Goal: Task Accomplishment & Management: Complete application form

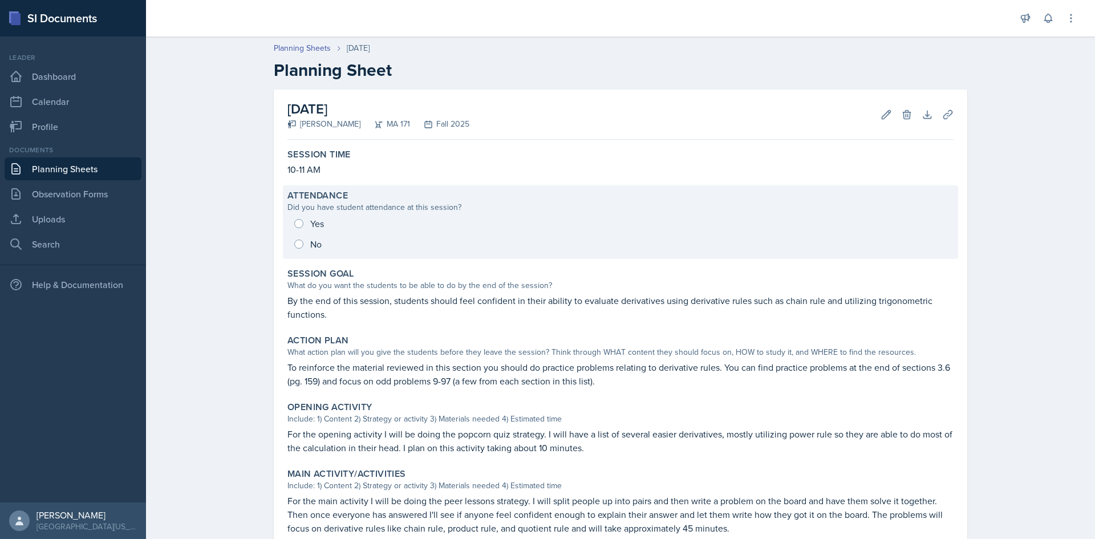
click at [312, 245] on div "Yes No" at bounding box center [621, 233] width 666 height 41
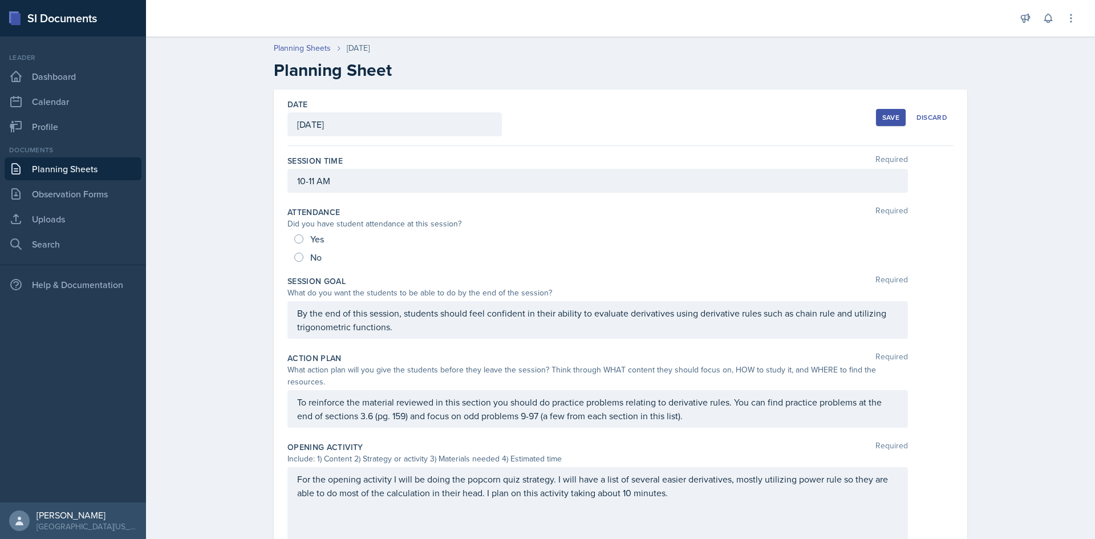
click at [295, 262] on div "No" at bounding box center [309, 257] width 30 height 18
click at [299, 257] on input "No" at bounding box center [298, 257] width 9 height 9
radio input "true"
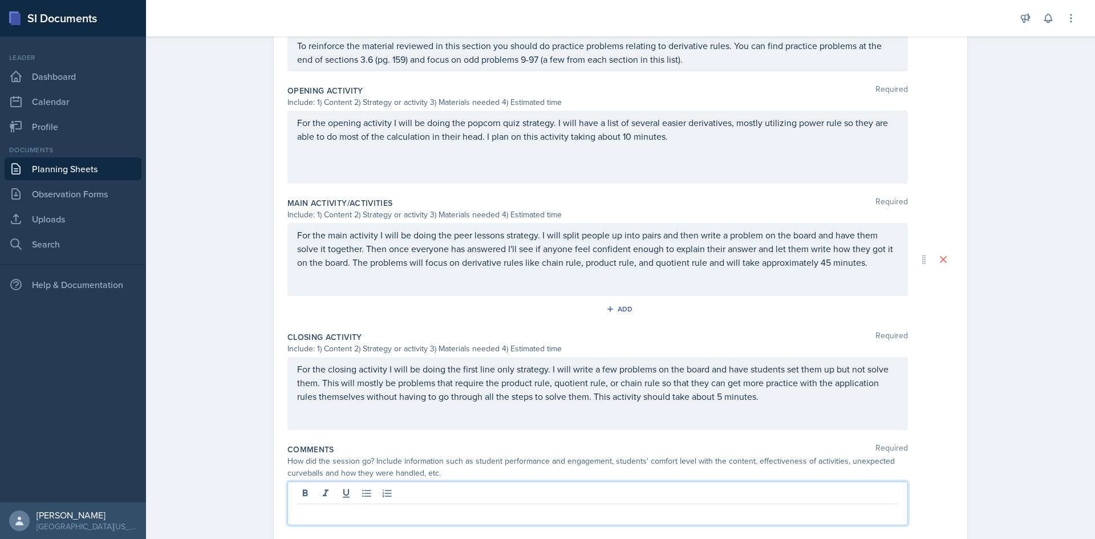
click at [382, 507] on p at bounding box center [597, 514] width 601 height 14
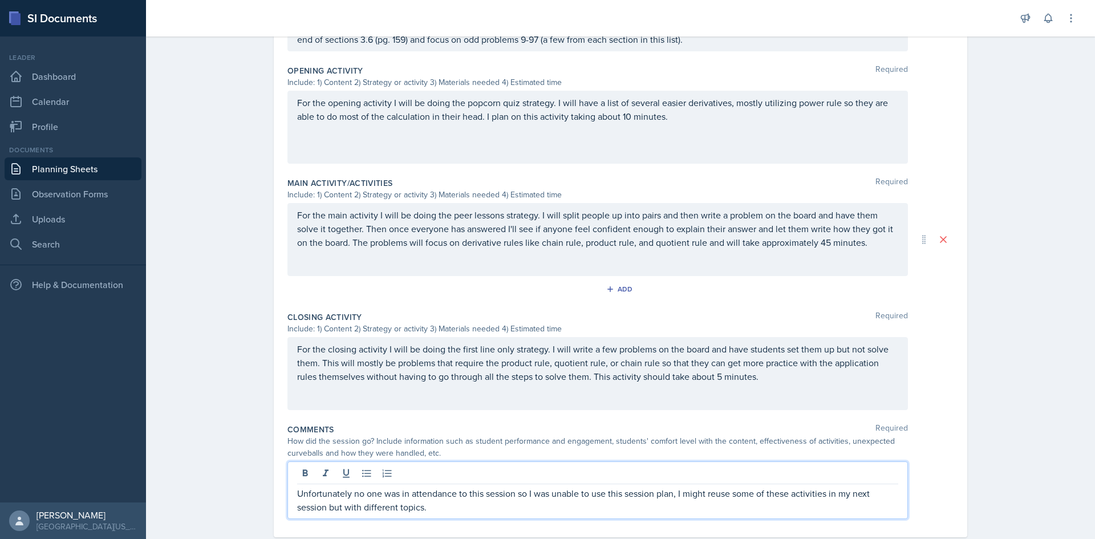
click at [246, 450] on div "Planning Sheets [DATE] Planning Sheet Date [DATE] [DATE] 31 1 2 3 4 5 6 7 8 9 1…" at bounding box center [620, 109] width 949 height 911
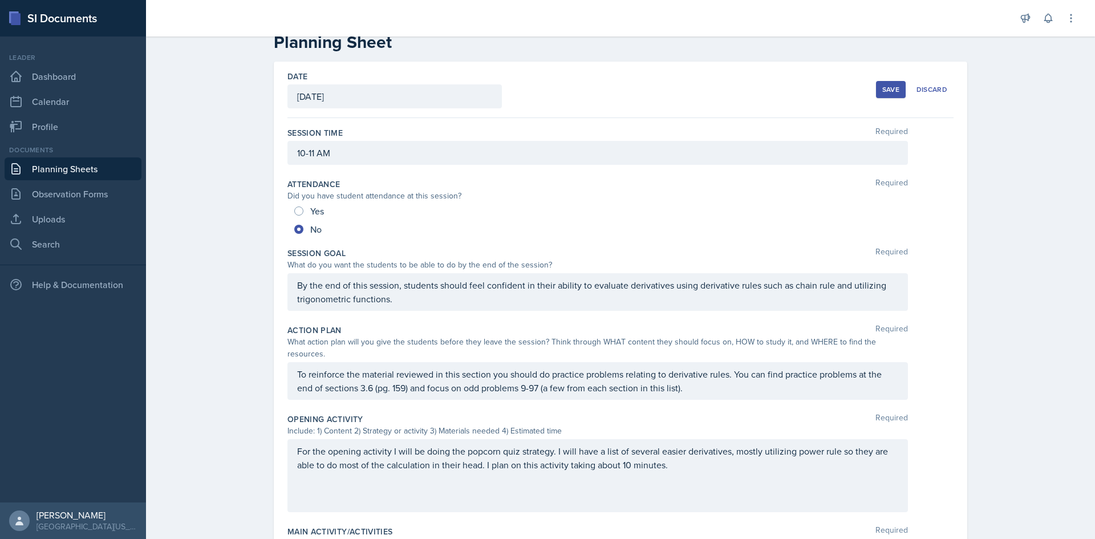
scroll to position [0, 0]
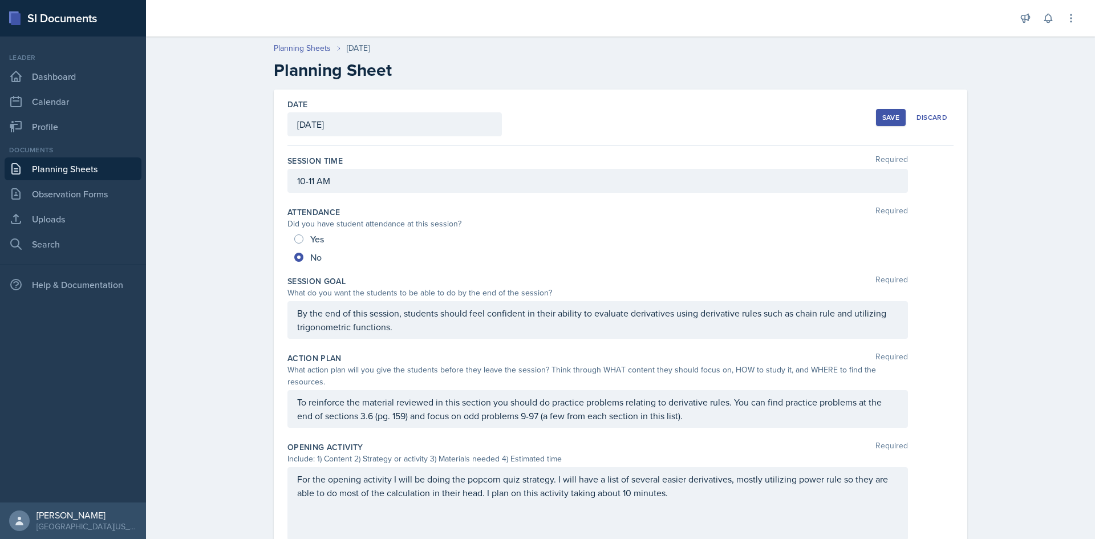
click at [896, 111] on button "Save" at bounding box center [891, 117] width 30 height 17
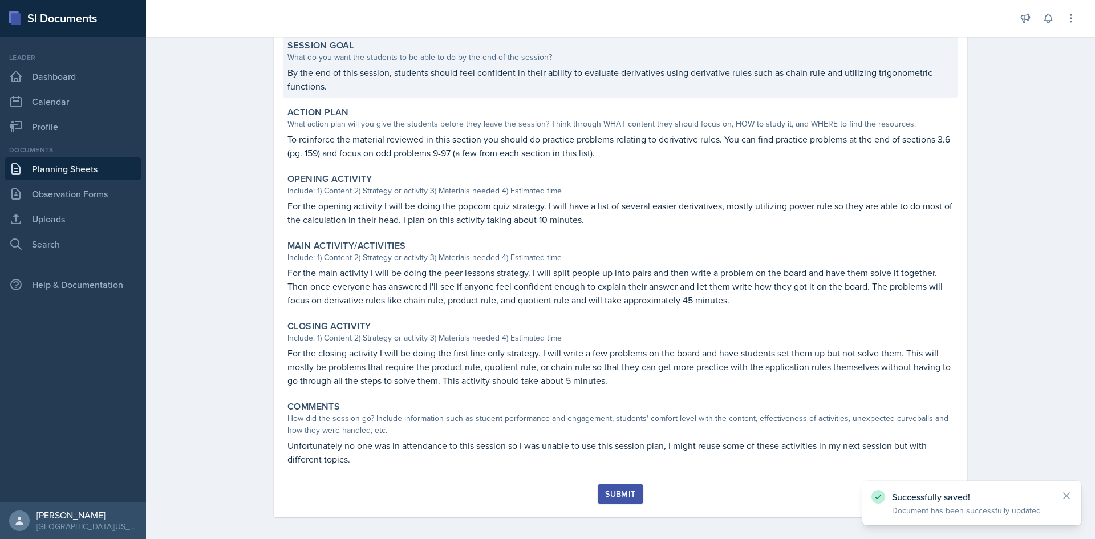
scroll to position [234, 0]
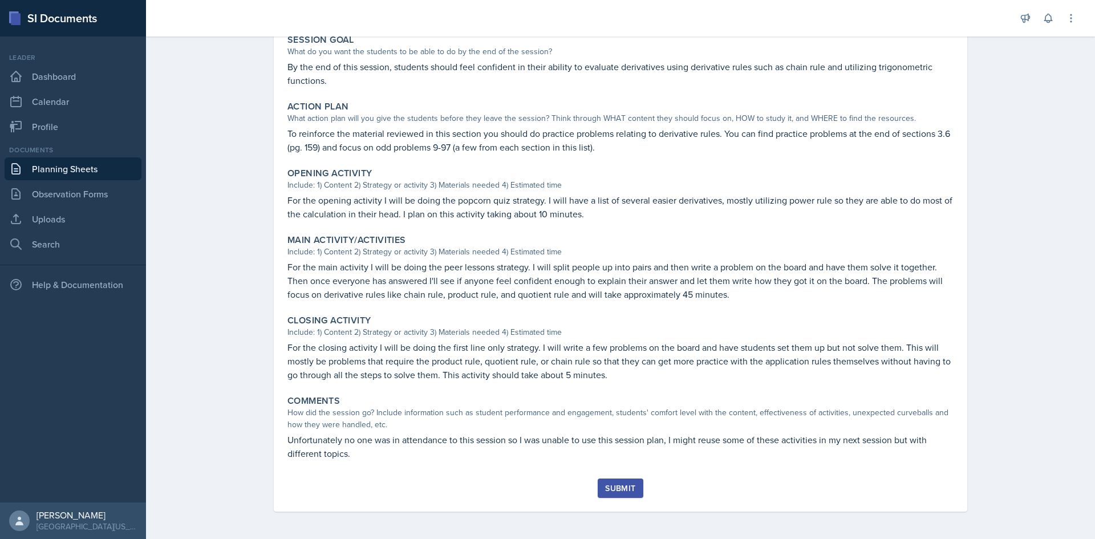
click at [621, 484] on div "Submit" at bounding box center [620, 488] width 30 height 9
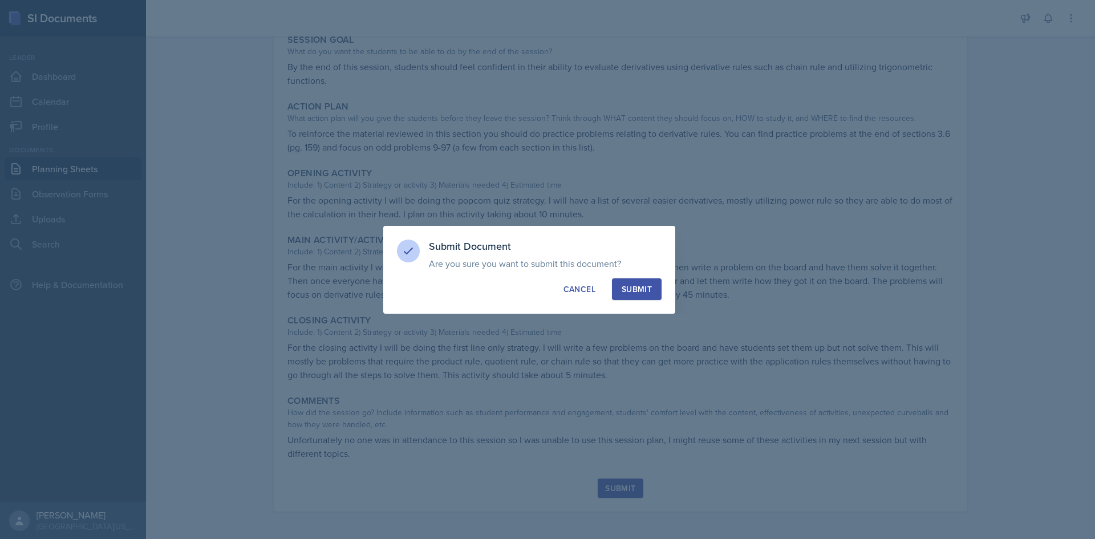
click at [646, 286] on div "Submit" at bounding box center [637, 289] width 30 height 11
radio input "true"
